Goal: Task Accomplishment & Management: Manage account settings

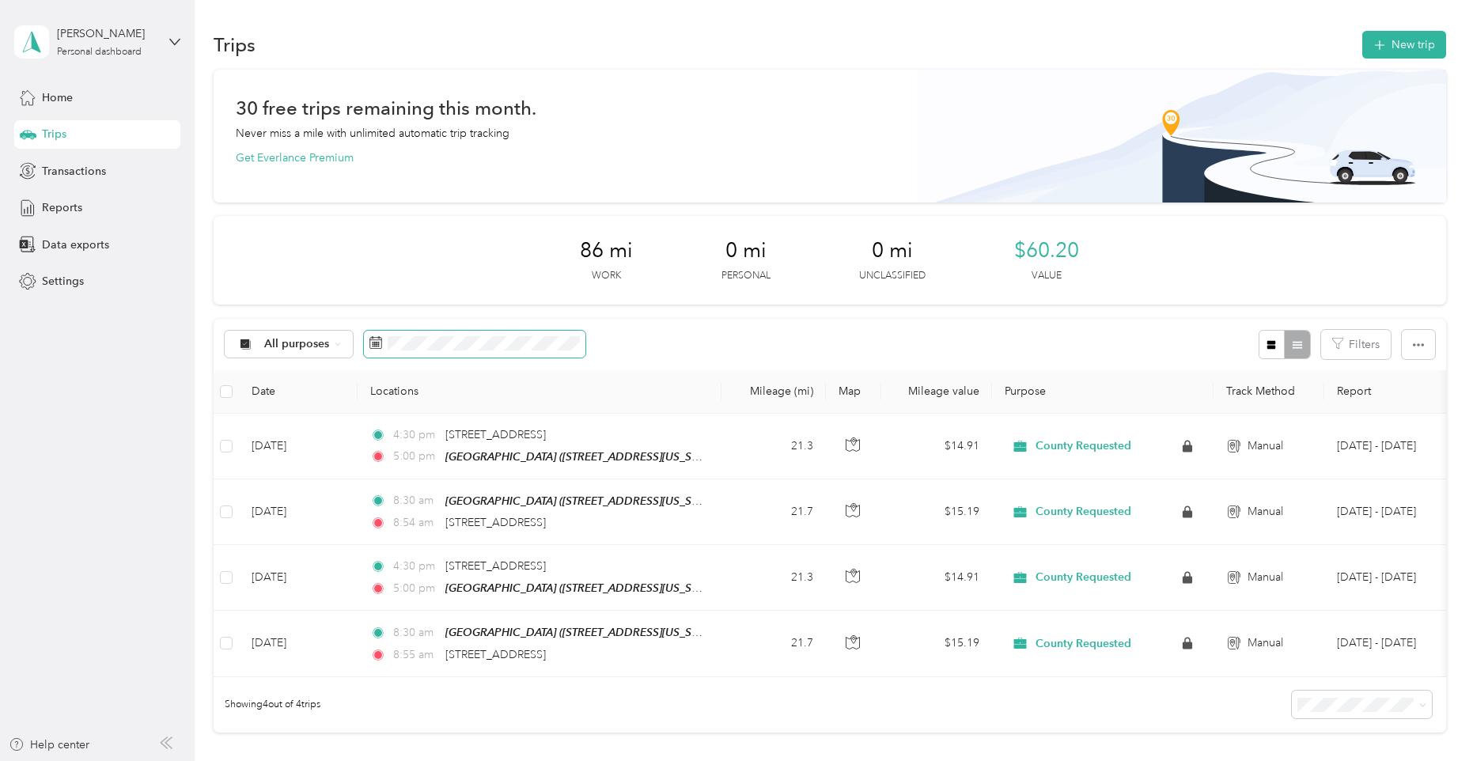
click at [488, 331] on span at bounding box center [475, 344] width 222 height 27
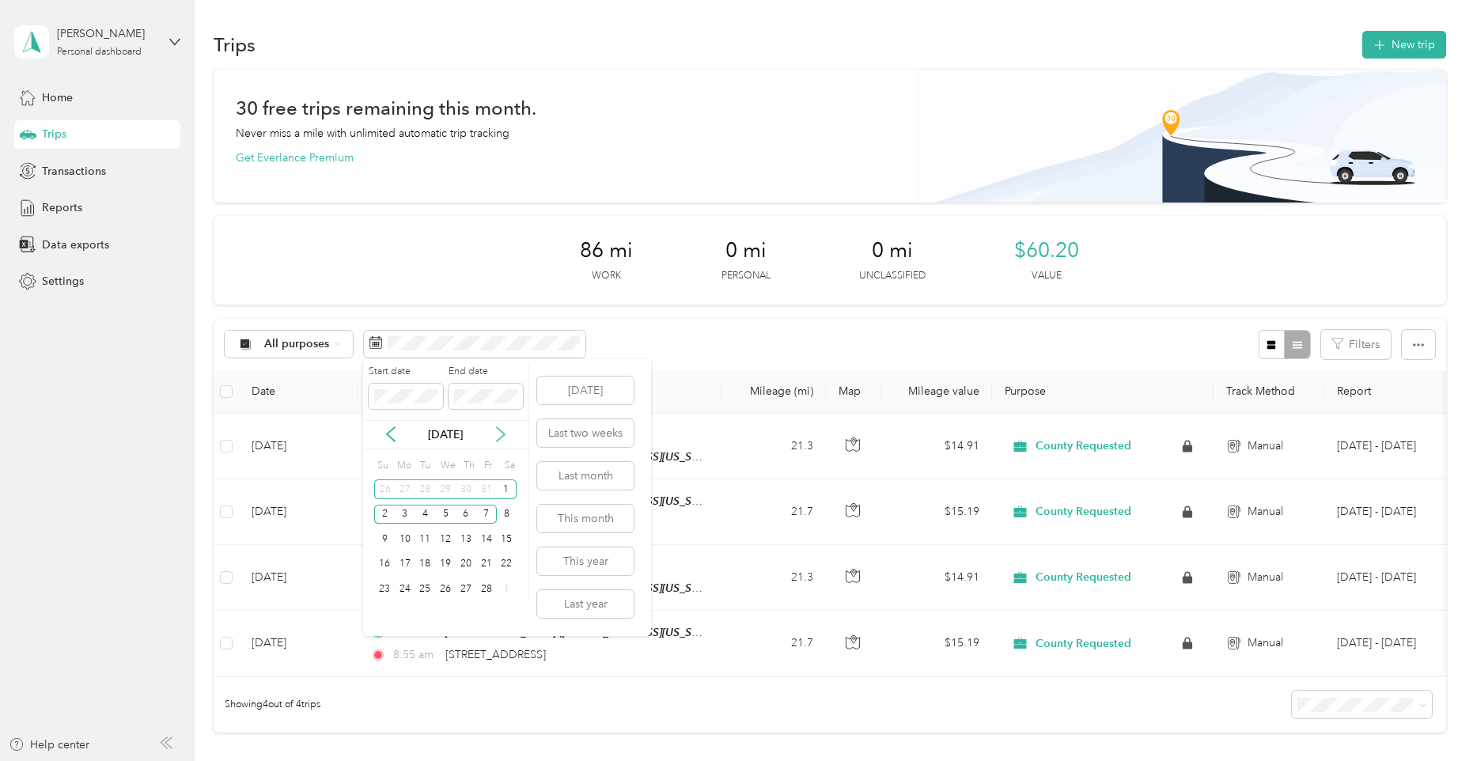
click at [502, 432] on icon at bounding box center [501, 435] width 8 height 14
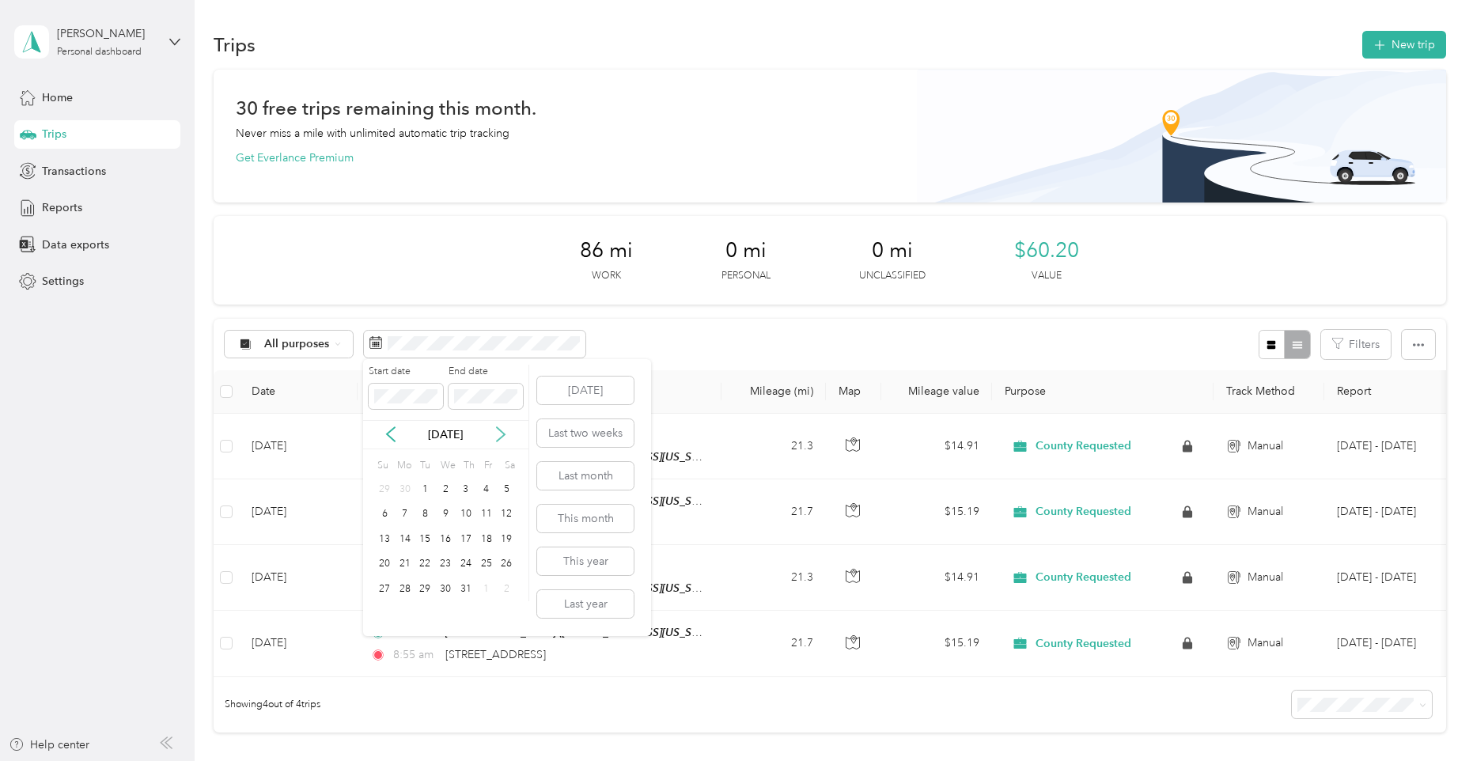
click at [502, 432] on icon at bounding box center [501, 435] width 8 height 14
click at [506, 540] on div "20" at bounding box center [507, 539] width 21 height 20
click at [500, 437] on icon at bounding box center [501, 434] width 16 height 16
click at [484, 485] on div "3" at bounding box center [486, 489] width 21 height 20
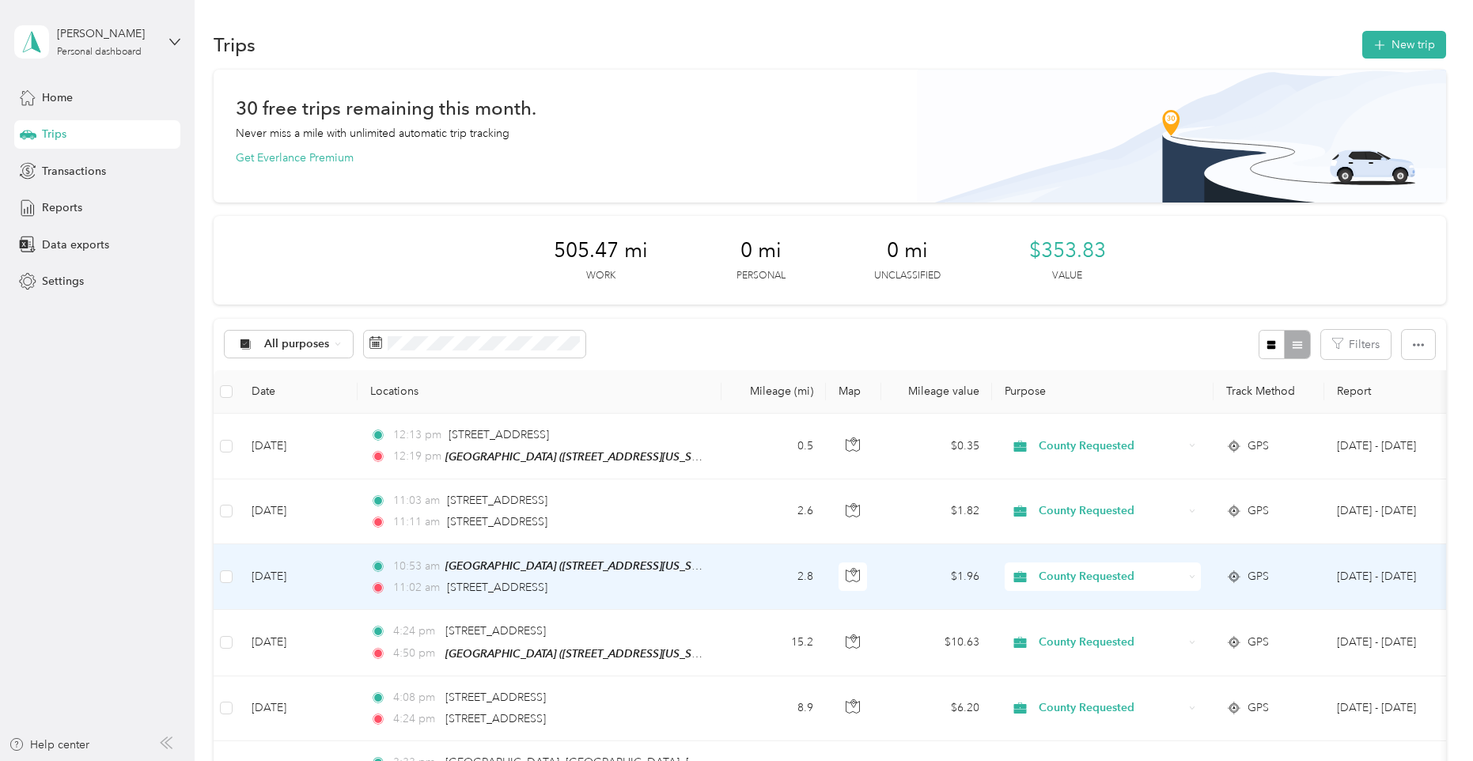
click at [751, 581] on td "2.8" at bounding box center [773, 577] width 104 height 66
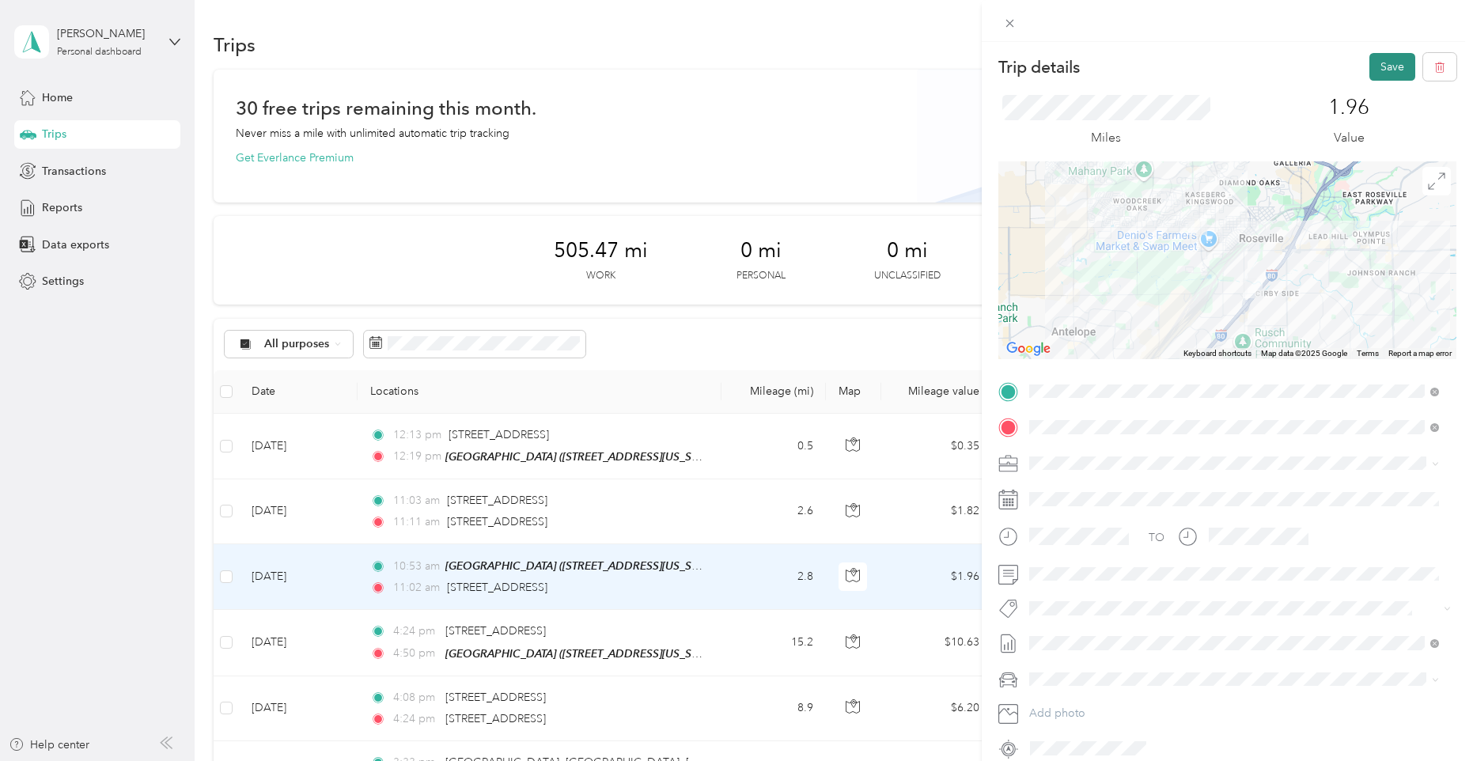
click at [1369, 64] on button "Save" at bounding box center [1392, 67] width 46 height 28
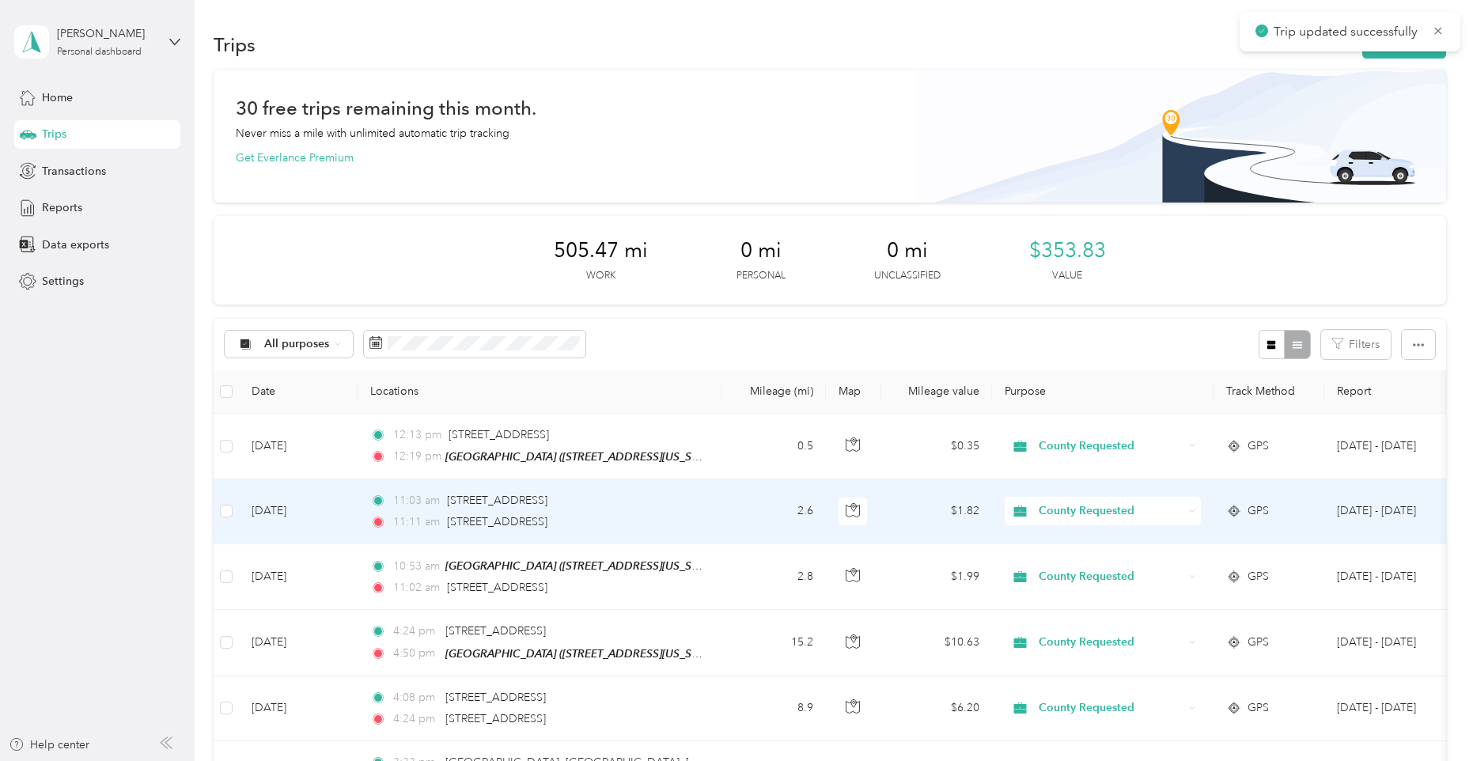
click at [717, 513] on td "11:03 am [STREET_ADDRESS][GEOGRAPHIC_DATA], [GEOGRAPHIC_DATA] 11:11 am [STREET_…" at bounding box center [540, 511] width 364 height 65
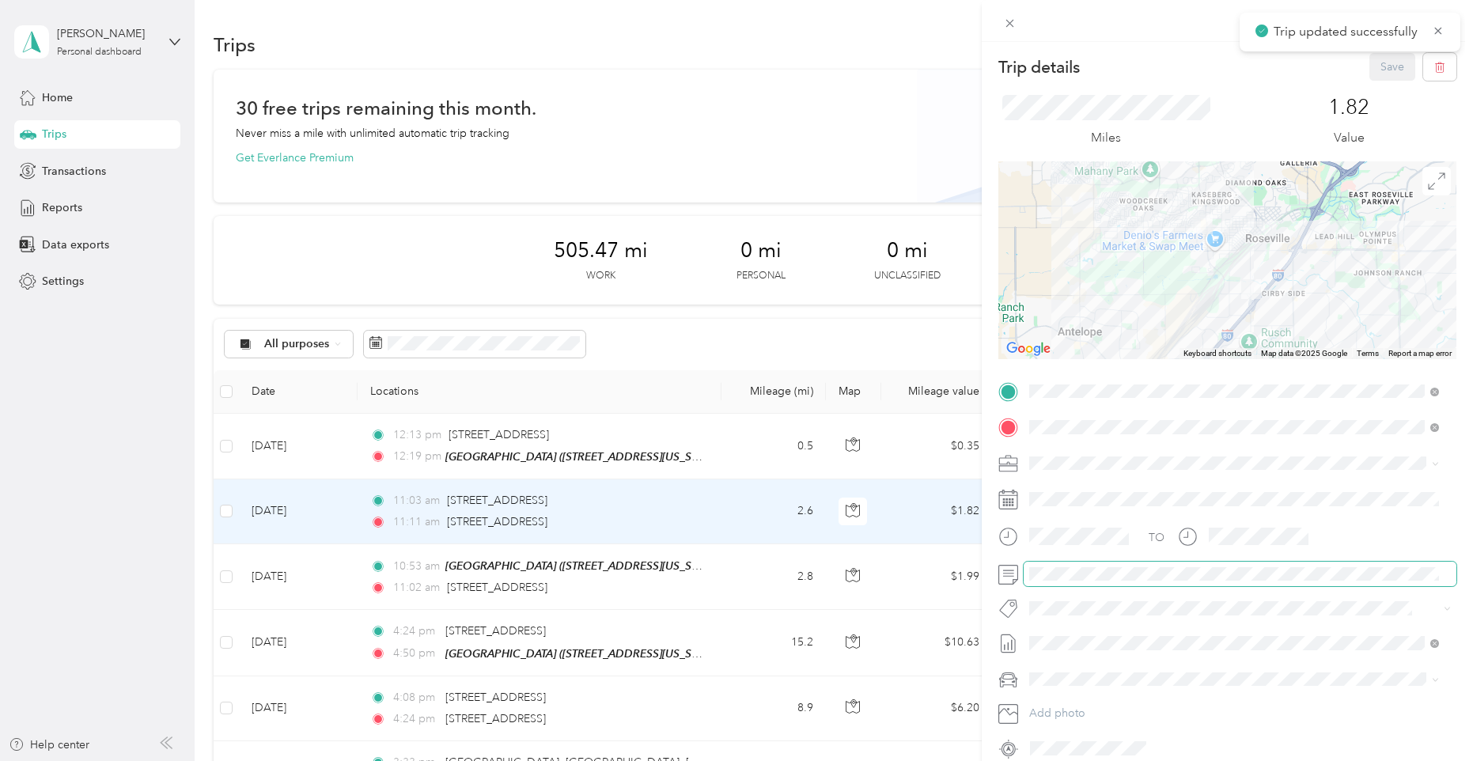
click at [1117, 581] on span at bounding box center [1240, 574] width 433 height 25
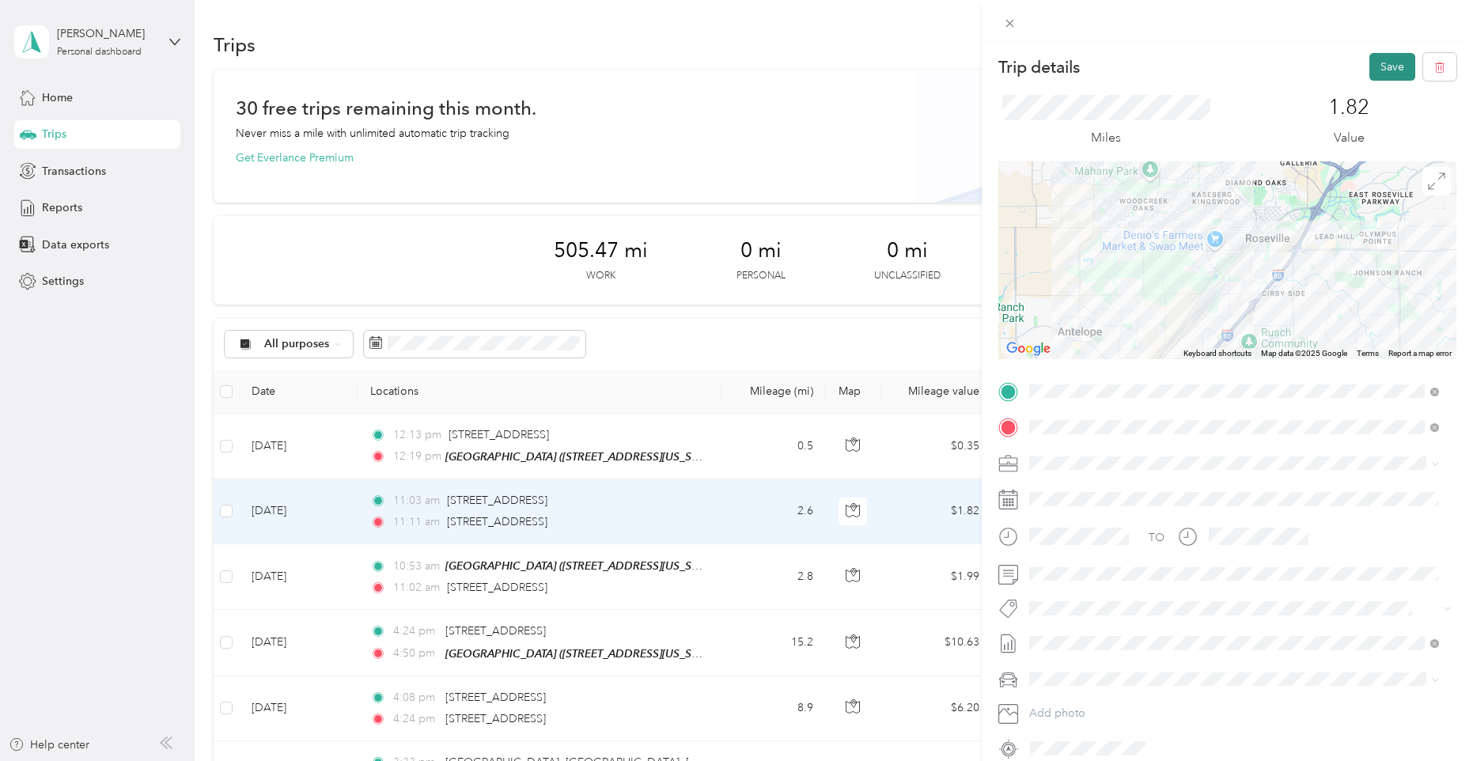
click at [1380, 69] on button "Save" at bounding box center [1392, 67] width 46 height 28
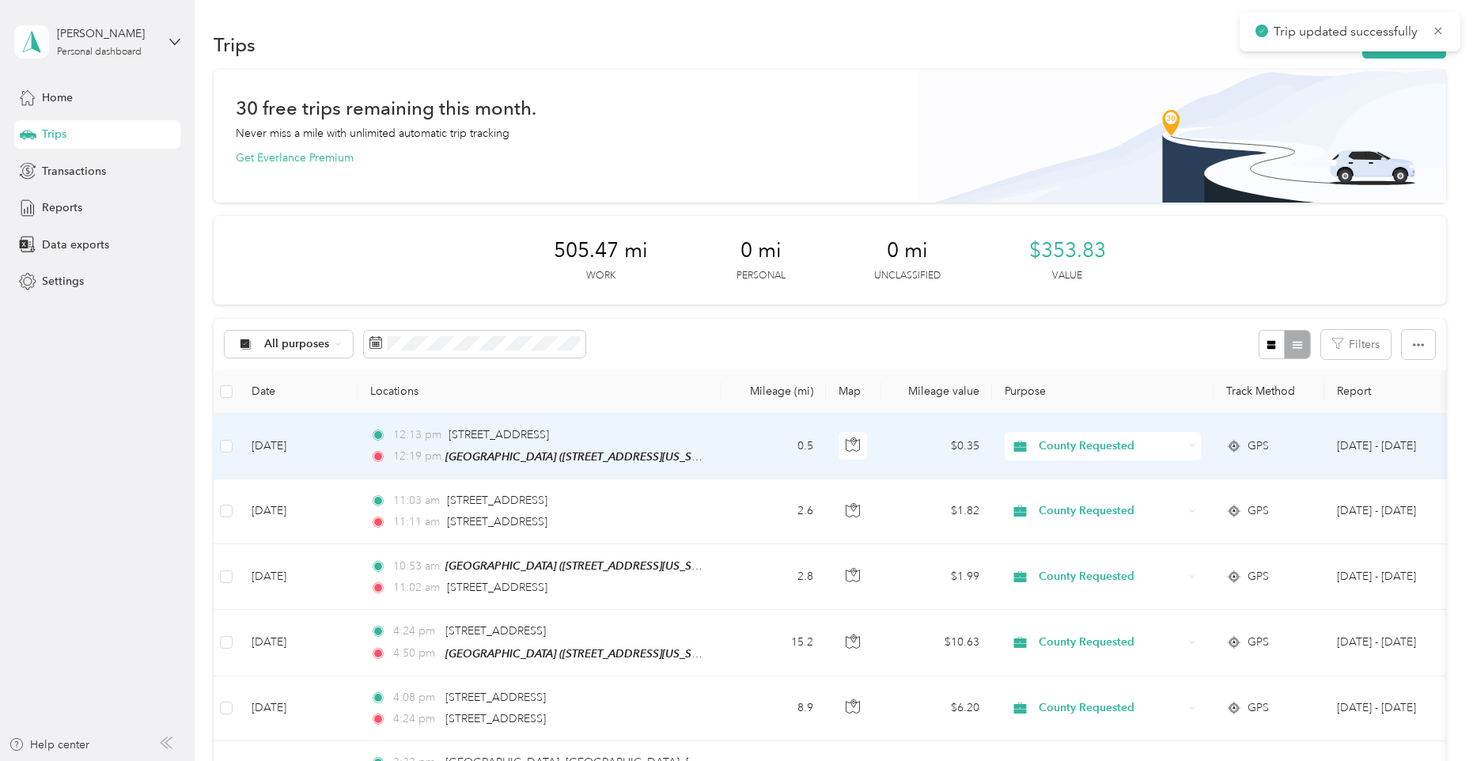
click at [760, 437] on td "0.5" at bounding box center [773, 447] width 104 height 66
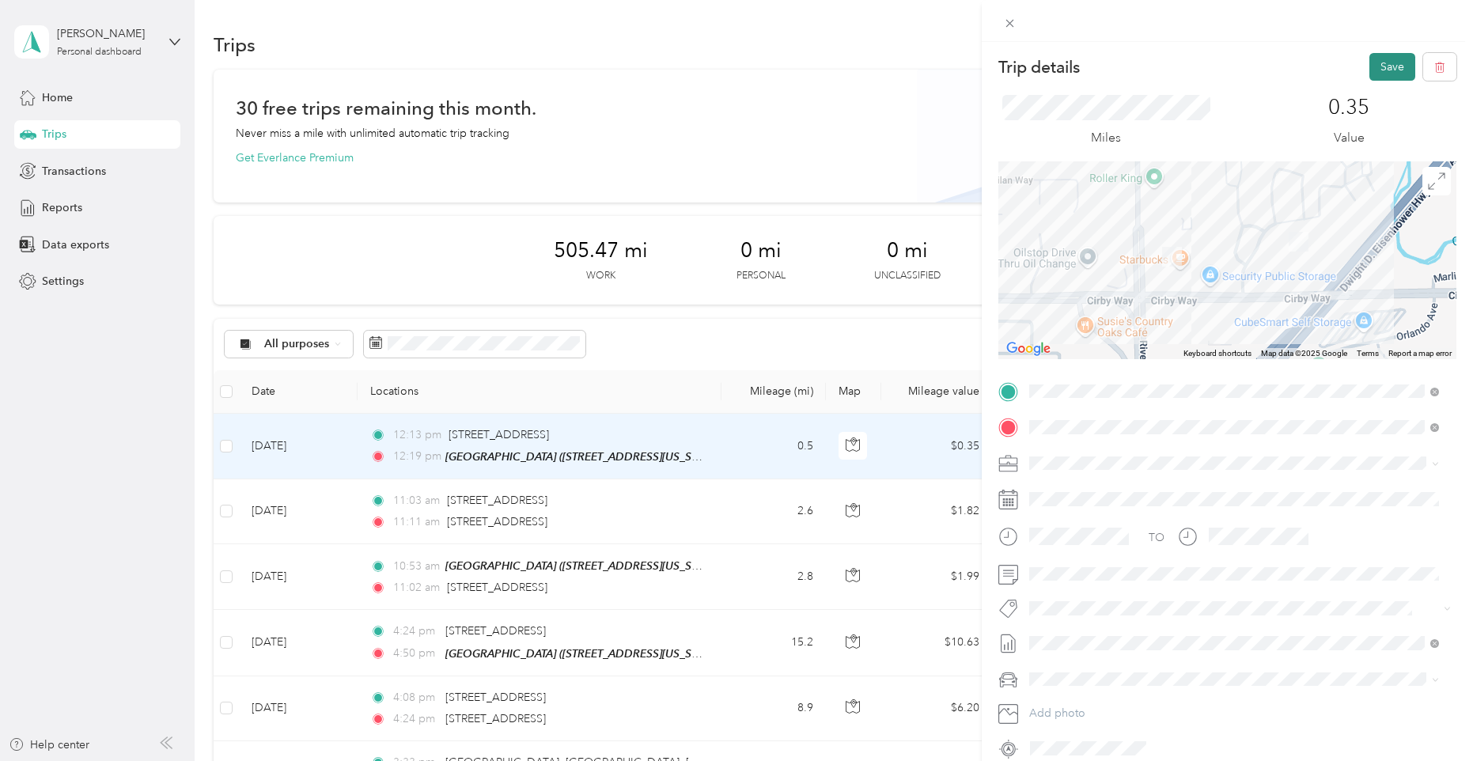
click at [1384, 72] on button "Save" at bounding box center [1392, 67] width 46 height 28
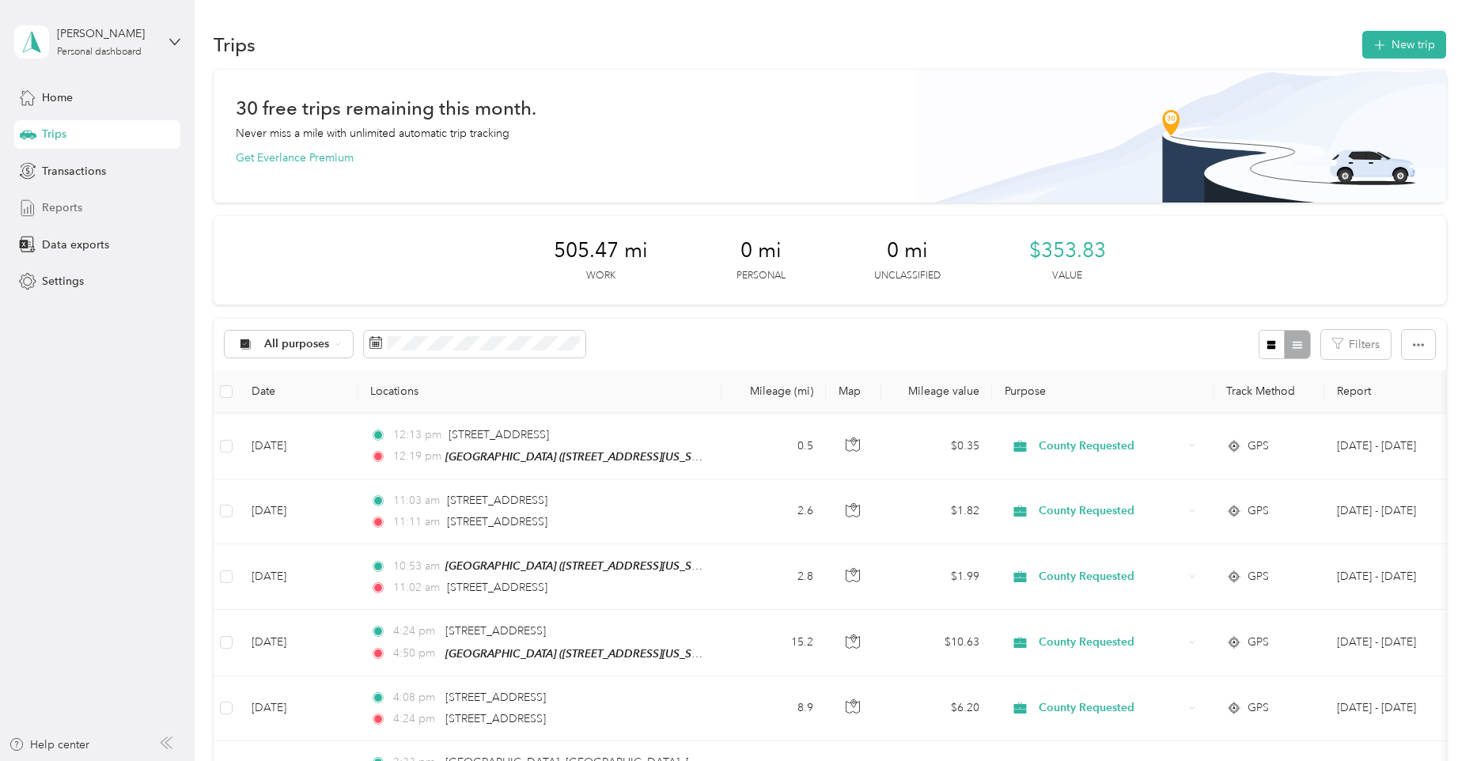
click at [60, 214] on span "Reports" at bounding box center [62, 207] width 40 height 17
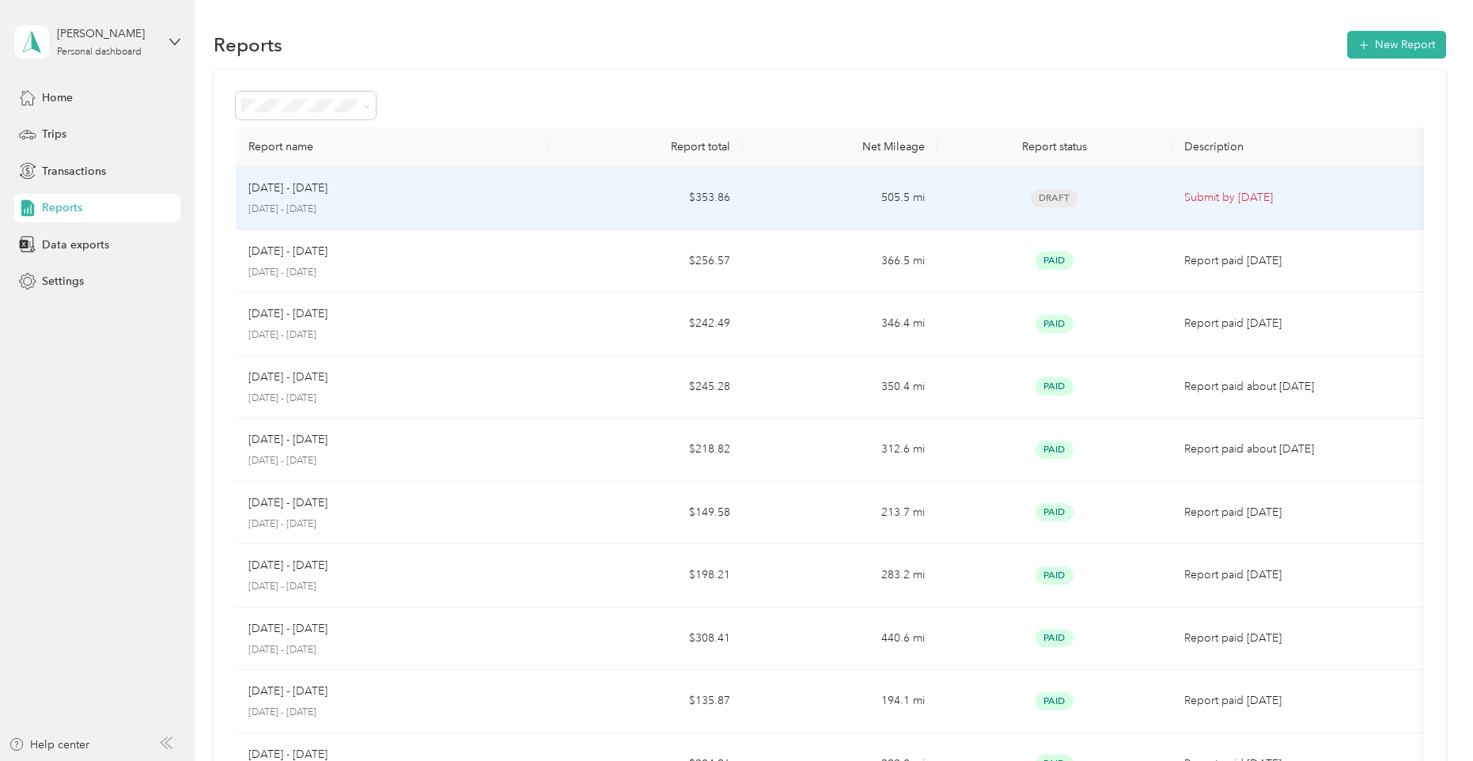
click at [774, 210] on td "505.5 mi" at bounding box center [840, 198] width 195 height 63
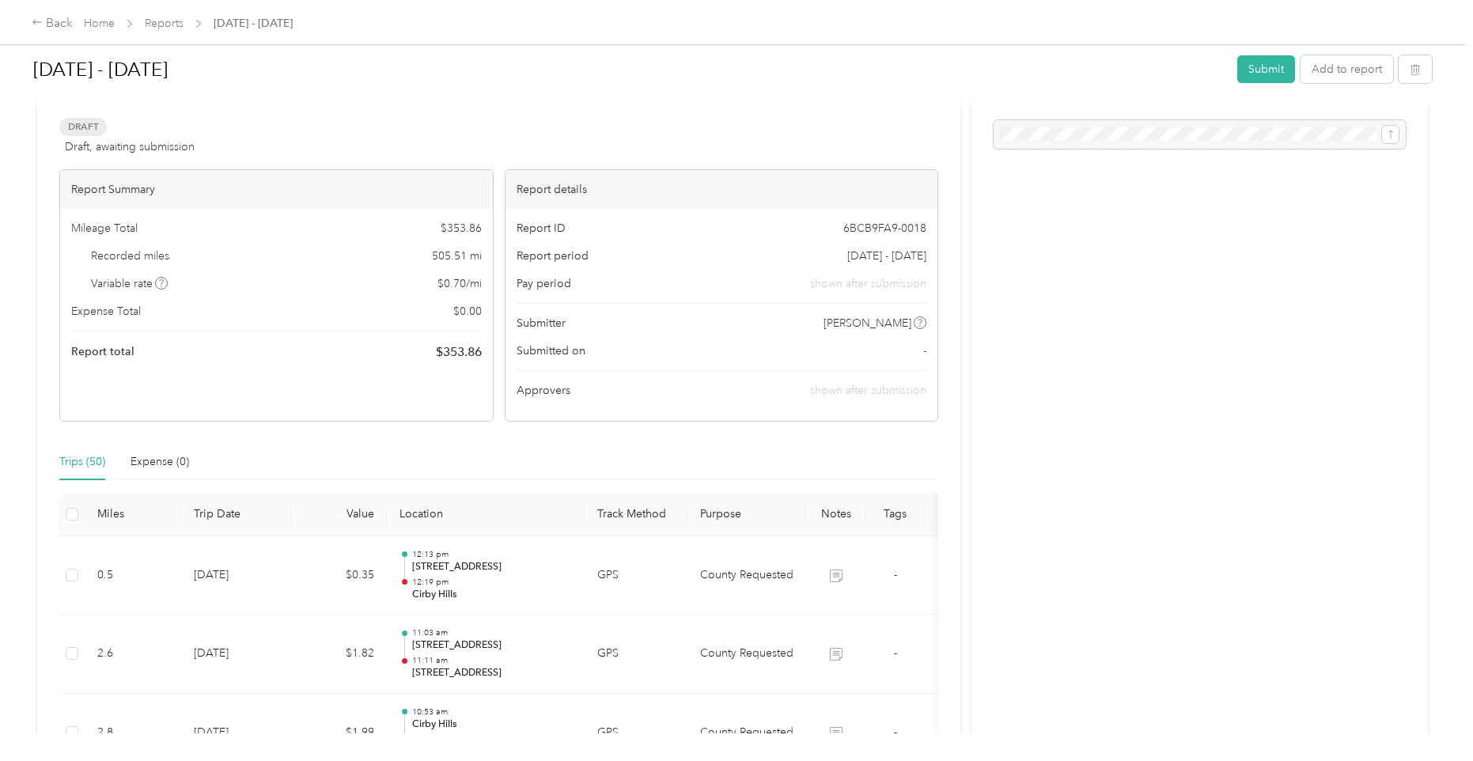
scroll to position [56, 0]
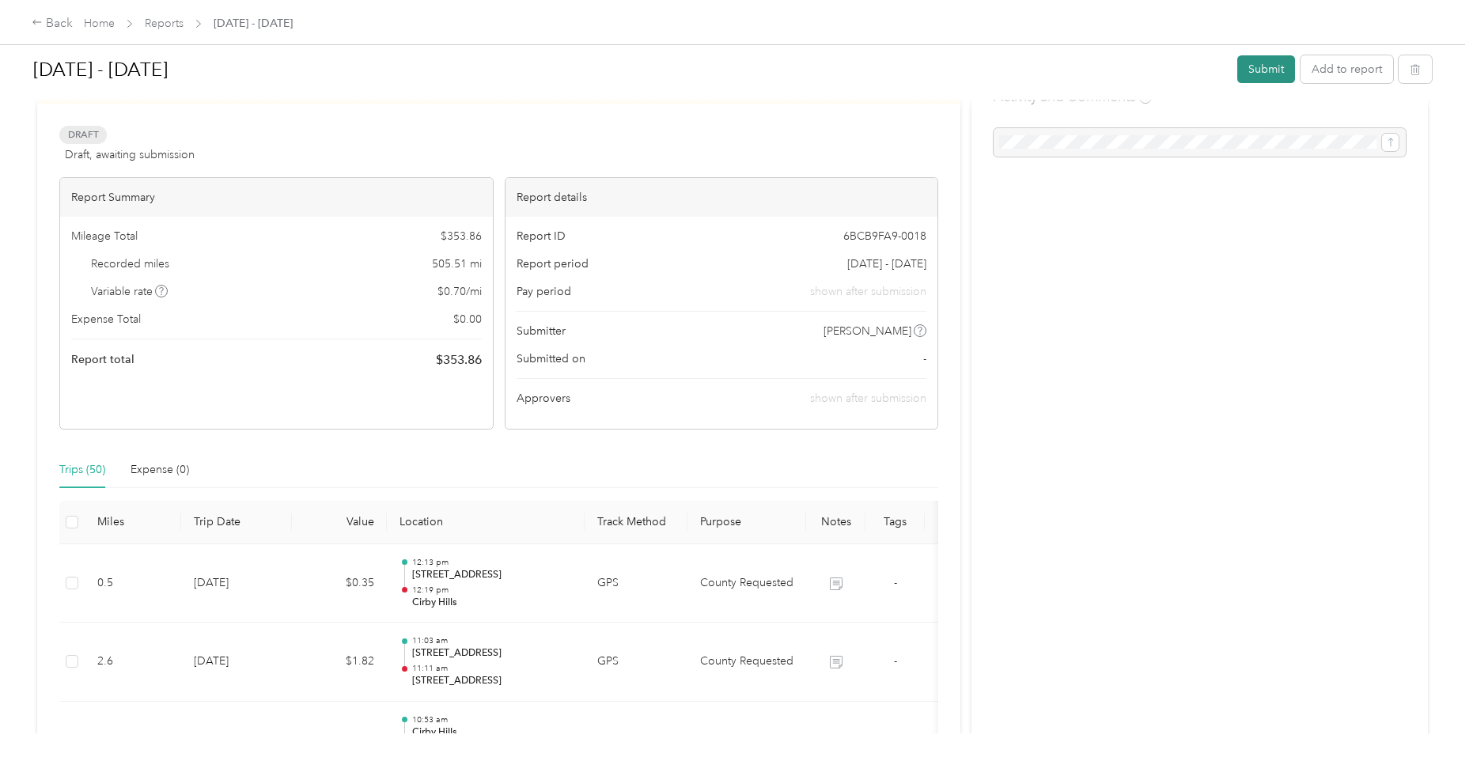
click at [1242, 71] on button "Submit" at bounding box center [1266, 69] width 58 height 28
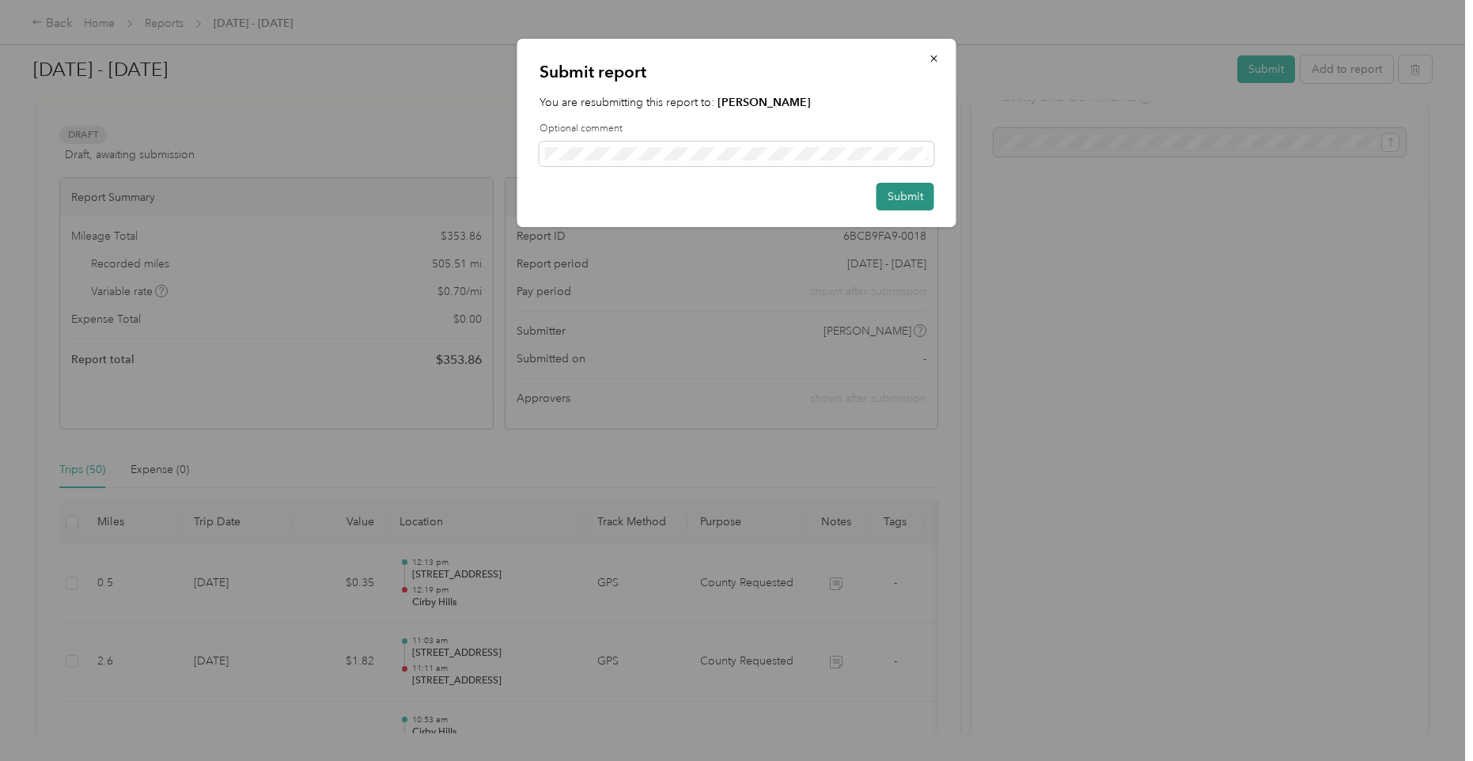
click at [907, 201] on button "Submit" at bounding box center [906, 197] width 58 height 28
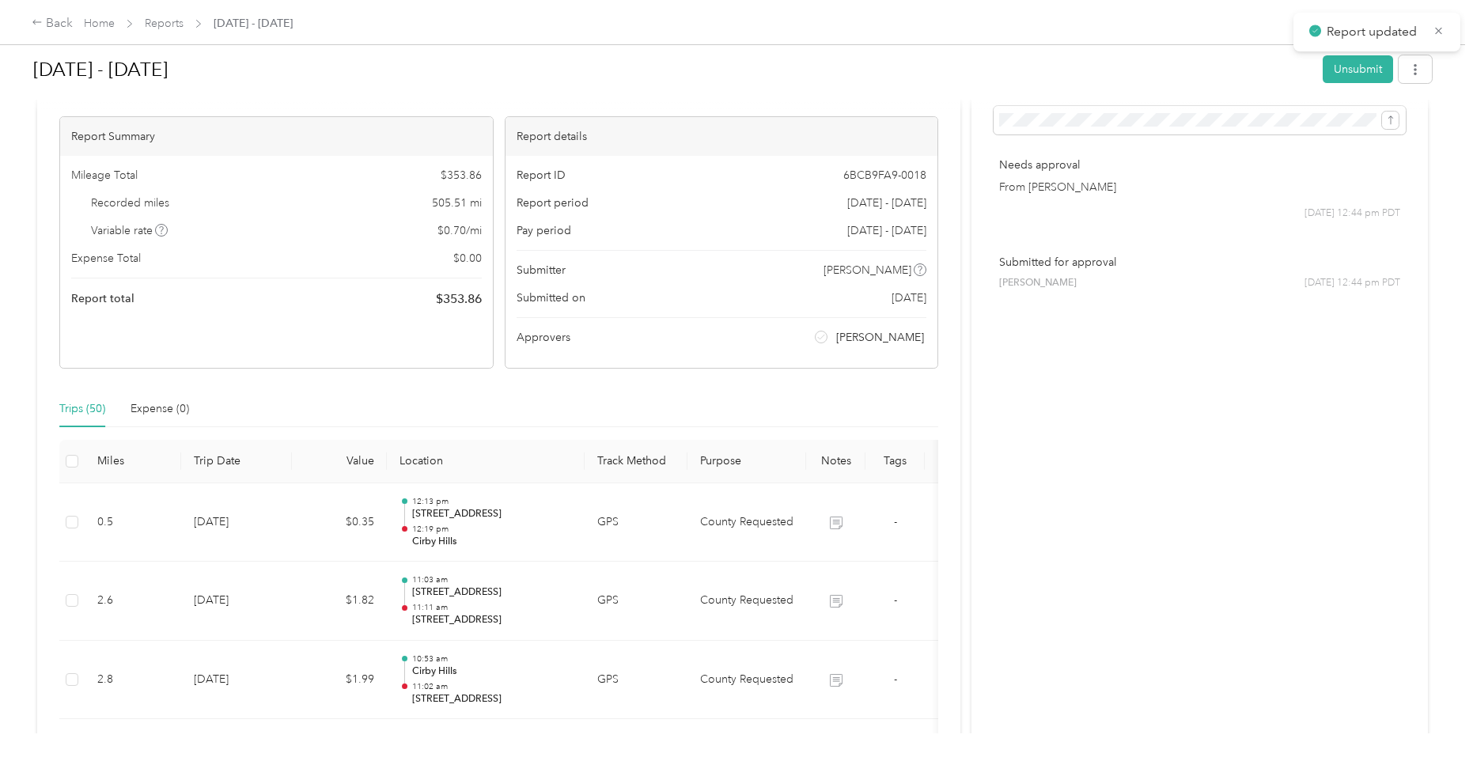
scroll to position [0, 0]
